Goal: Task Accomplishment & Management: Use online tool/utility

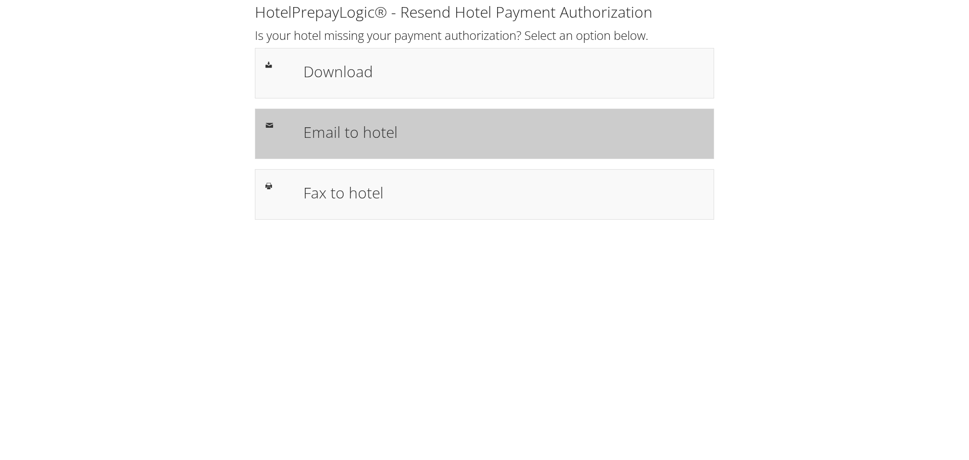
click at [350, 134] on h1 "Email to hotel" at bounding box center [503, 132] width 400 height 23
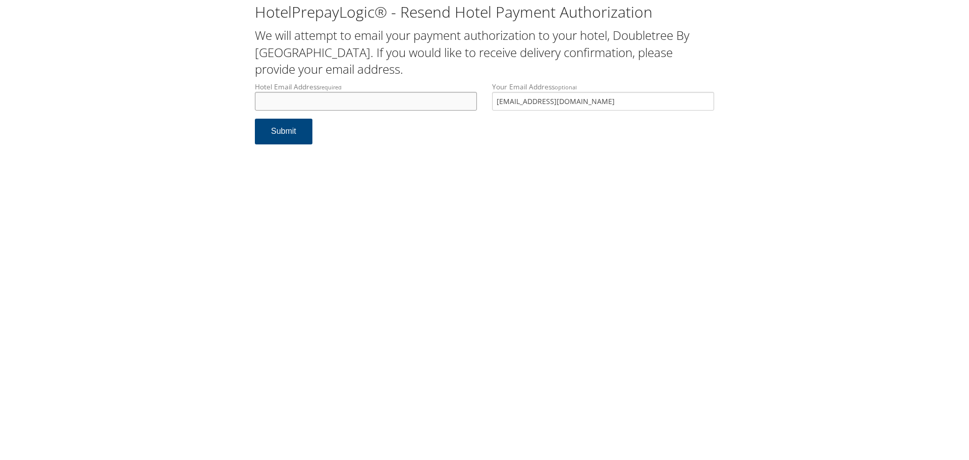
click at [352, 100] on input "Hotel Email Address required" at bounding box center [366, 101] width 222 height 19
drag, startPoint x: 606, startPoint y: 101, endPoint x: 481, endPoint y: 105, distance: 125.2
click at [483, 105] on div "Hotel Email Address required Hotel email address is required Your Email Address…" at bounding box center [484, 100] width 475 height 37
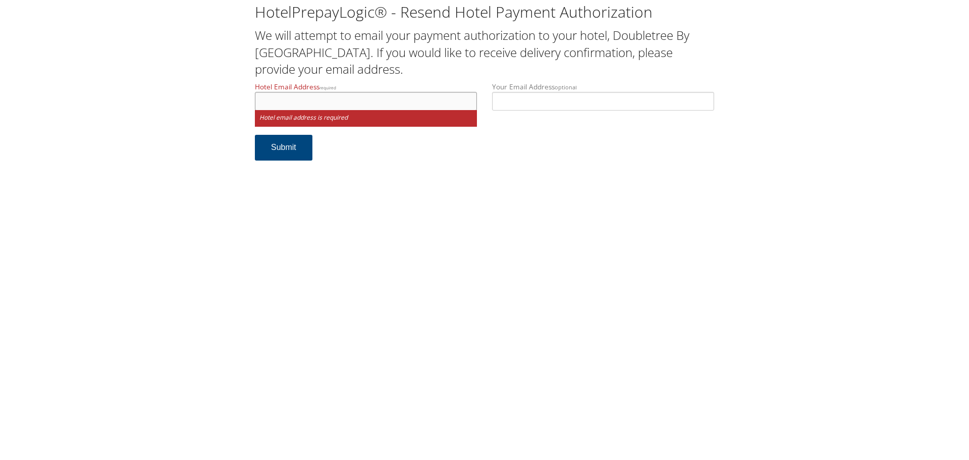
click at [413, 98] on input "Hotel Email Address required" at bounding box center [366, 101] width 222 height 19
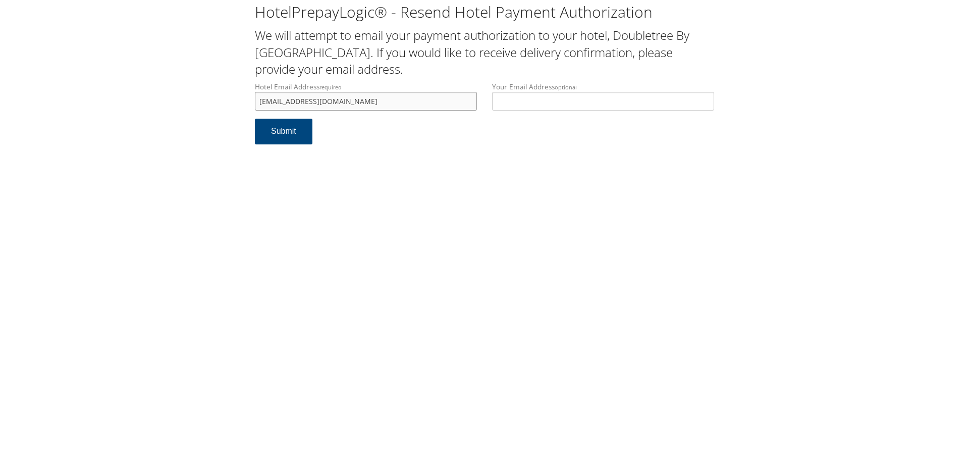
type input "[EMAIL_ADDRESS][DOMAIN_NAME]"
click at [546, 102] on input "Your Email Address optional" at bounding box center [603, 101] width 222 height 19
click at [584, 102] on input "[PERSON_NAME][EMAIL_ADDRESS][DOMAIN_NAME]" at bounding box center [603, 101] width 222 height 19
type input "[PERSON_NAME][EMAIL_ADDRESS][DOMAIN_NAME]"
click at [298, 138] on button "Submit" at bounding box center [284, 132] width 58 height 26
